Goal: Task Accomplishment & Management: Manage account settings

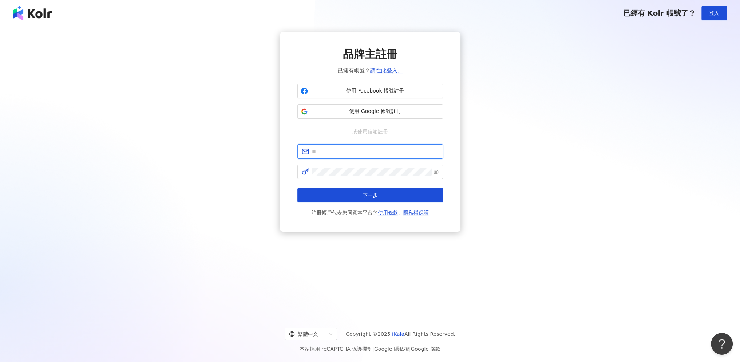
click at [359, 154] on input "text" at bounding box center [375, 151] width 127 height 8
type input "**********"
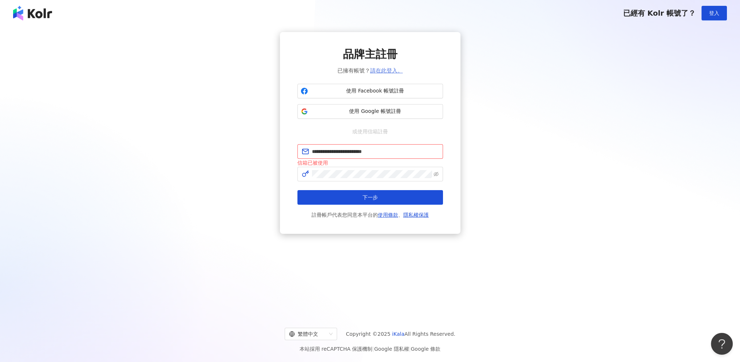
click at [387, 68] on link "請在此登入。" at bounding box center [386, 70] width 33 height 7
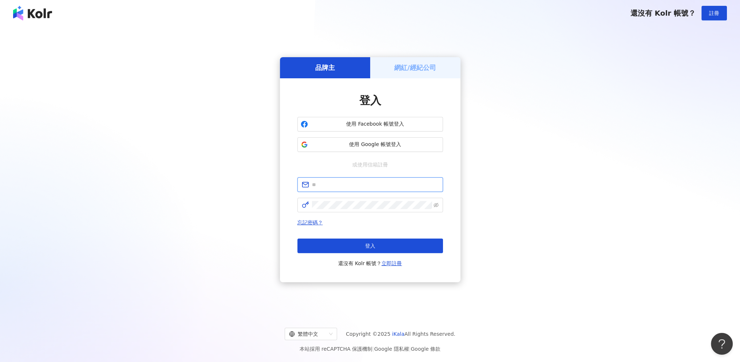
click at [341, 181] on input "text" at bounding box center [375, 185] width 127 height 8
type input "**********"
click at [350, 251] on button "登入" at bounding box center [371, 246] width 146 height 15
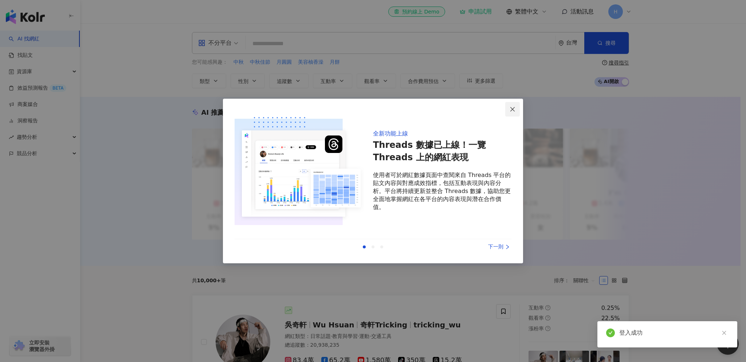
click at [512, 110] on icon "close" at bounding box center [512, 109] width 6 height 6
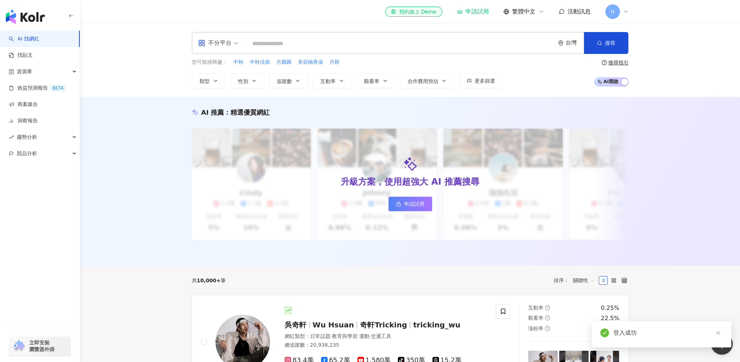
click at [622, 10] on div "H" at bounding box center [617, 11] width 23 height 15
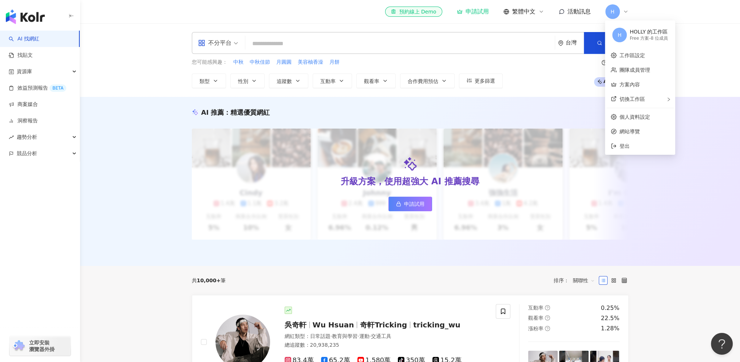
click at [658, 34] on div "HOLLY 的工作區" at bounding box center [649, 31] width 38 height 7
click at [623, 37] on span "H" at bounding box center [620, 35] width 15 height 15
click at [608, 31] on div "[PERSON_NAME] 的工作區 Free 方案 - 8 位成員" at bounding box center [640, 35] width 67 height 26
click at [615, 32] on span "H" at bounding box center [620, 35] width 15 height 15
click at [634, 56] on link "工作區設定" at bounding box center [632, 55] width 25 height 6
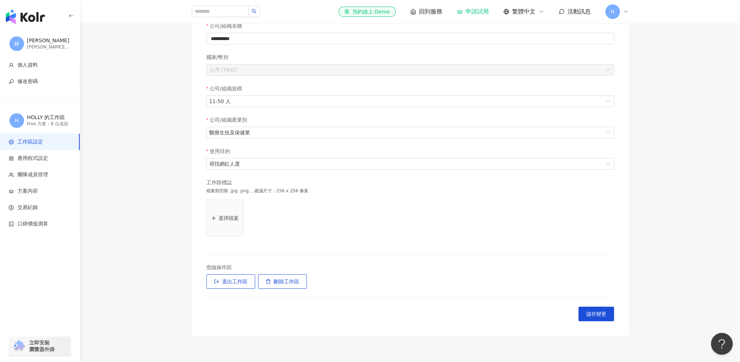
scroll to position [148, 0]
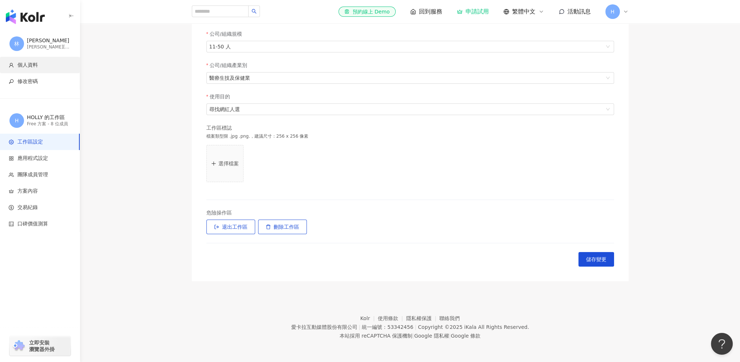
click at [38, 68] on li "個人資料" at bounding box center [40, 65] width 80 height 16
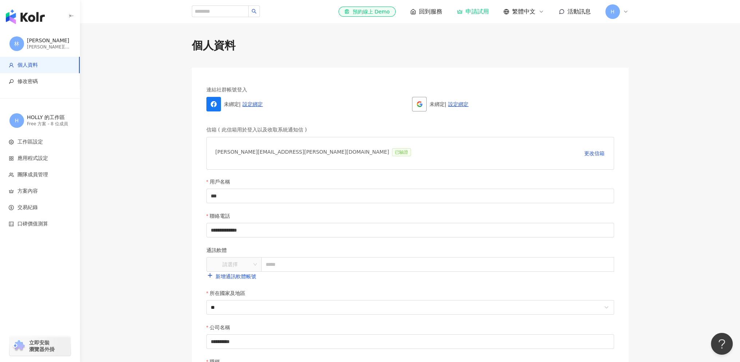
click at [627, 10] on icon at bounding box center [626, 12] width 6 height 6
click at [624, 38] on span "H" at bounding box center [620, 35] width 15 height 15
click at [634, 67] on link "團隊成員管理" at bounding box center [635, 70] width 31 height 6
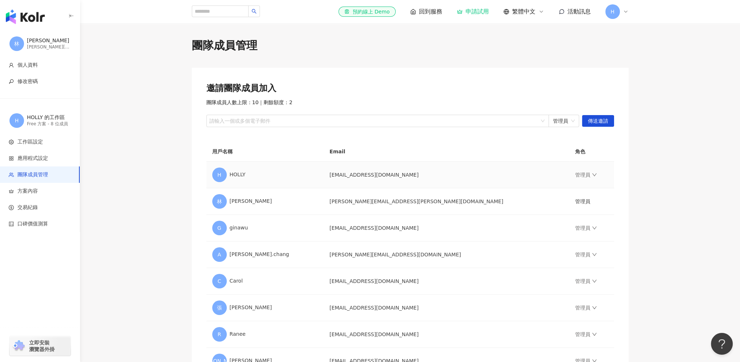
scroll to position [107, 0]
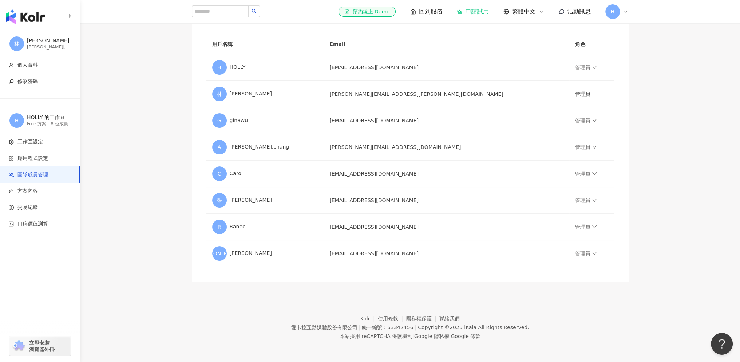
click at [226, 315] on footer "Kolr 使用條款 隱私權保護 聯絡我們 愛卡拉互動媒體股份有限公司 | 統一編號：53342456 | Copyright © 2025 iKala All…" at bounding box center [410, 322] width 660 height 81
click at [651, 278] on main "團隊成員管理 邀請團隊成員加入 團隊成員人數上限：10 ｜ 剩餘額度：2 請輸入一個或多個電子郵件 管理員 傳送邀請 用戶名稱 Email 角色 H [PER…" at bounding box center [410, 105] width 660 height 351
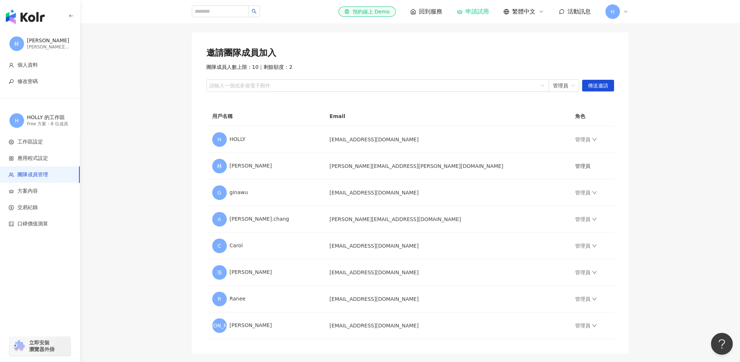
scroll to position [35, 0]
click at [628, 10] on icon at bounding box center [626, 12] width 6 height 6
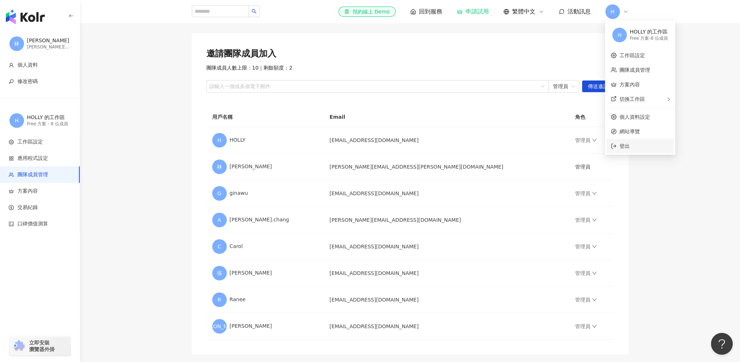
click at [625, 151] on li "登出" at bounding box center [640, 146] width 67 height 15
